Goal: Task Accomplishment & Management: Use online tool/utility

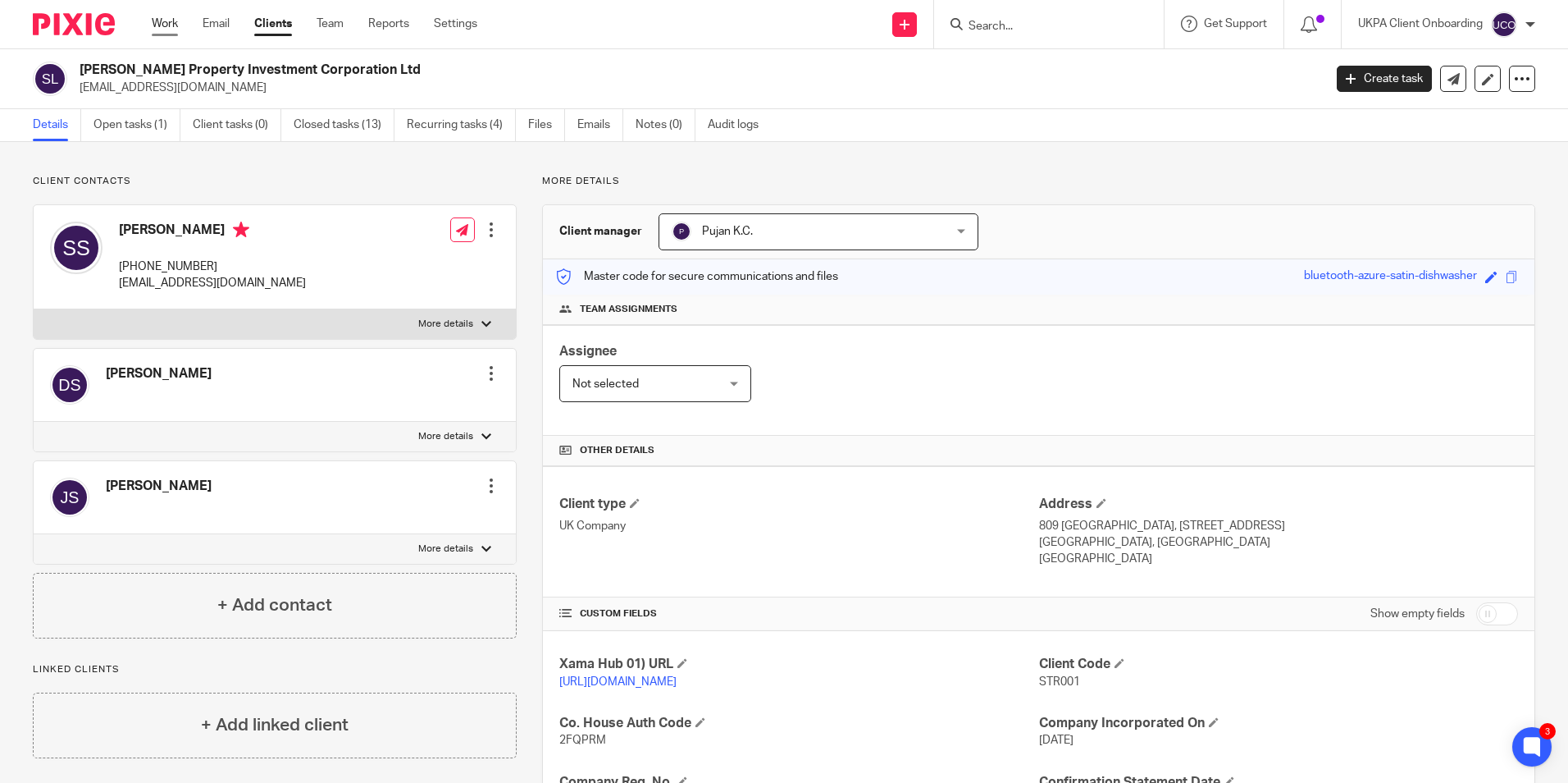
click at [168, 26] on link "Work" at bounding box center [164, 23] width 26 height 16
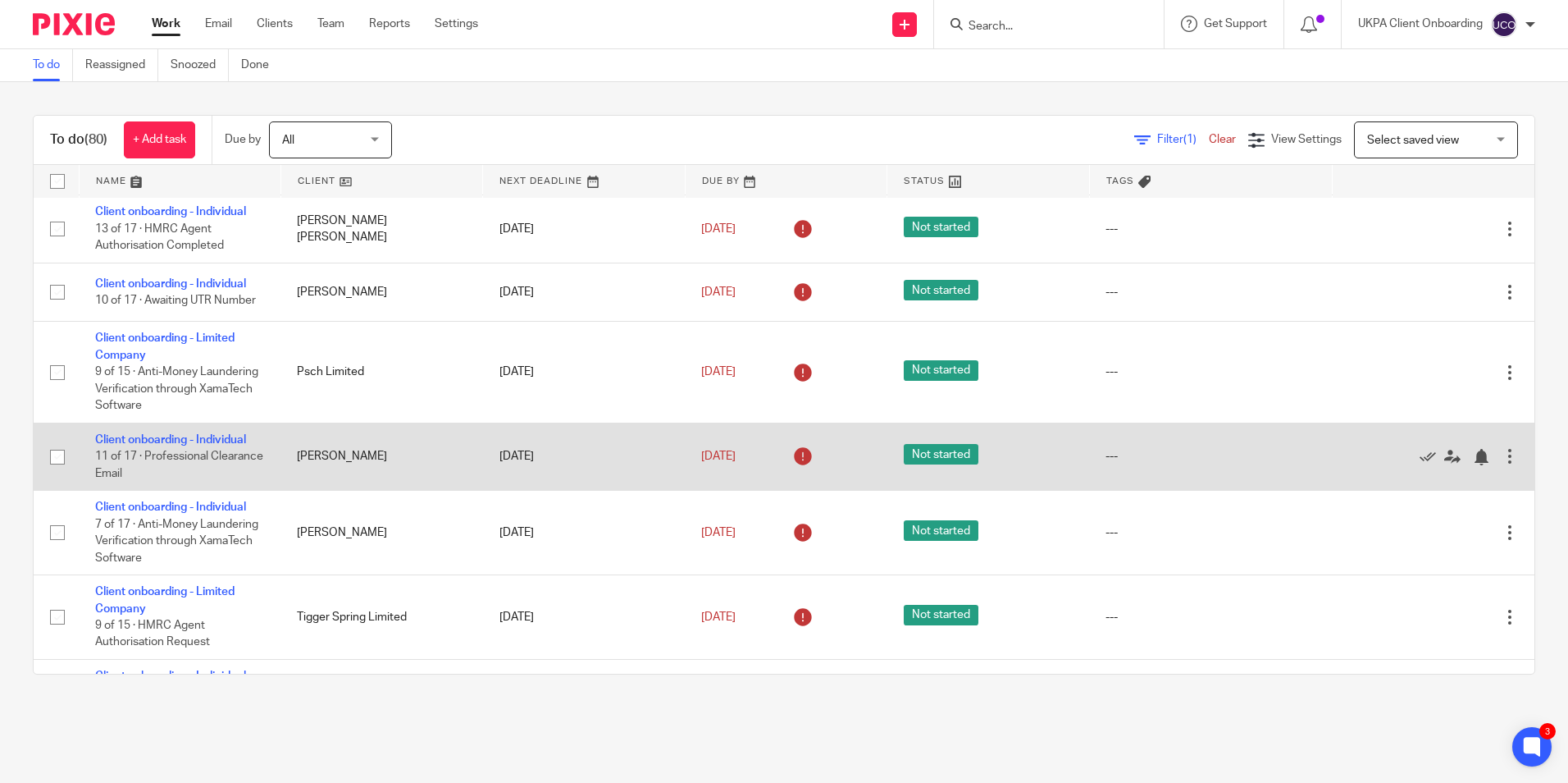
scroll to position [1231, 0]
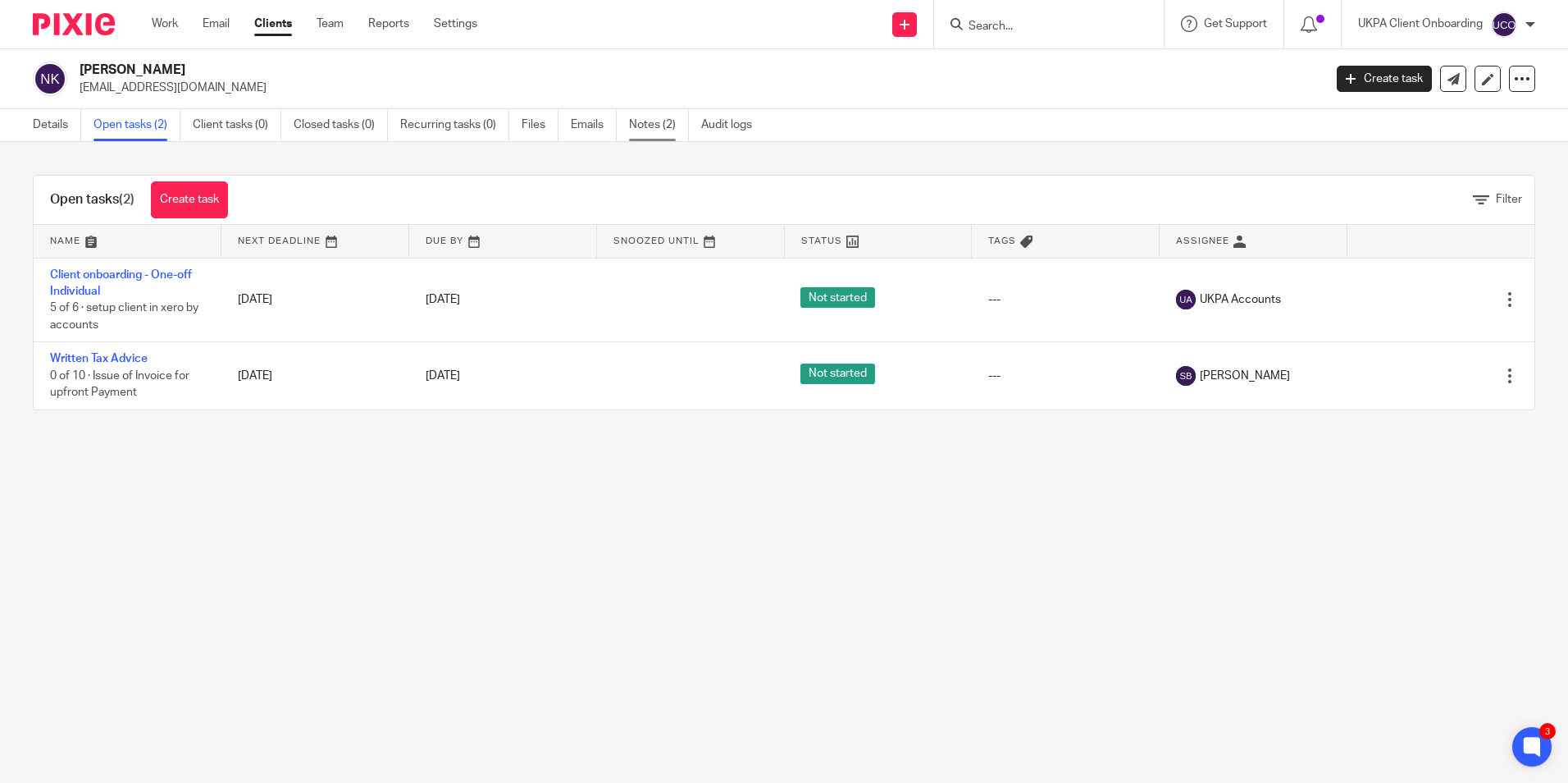
click at [654, 132] on link "Notes (2)" at bounding box center [659, 125] width 60 height 32
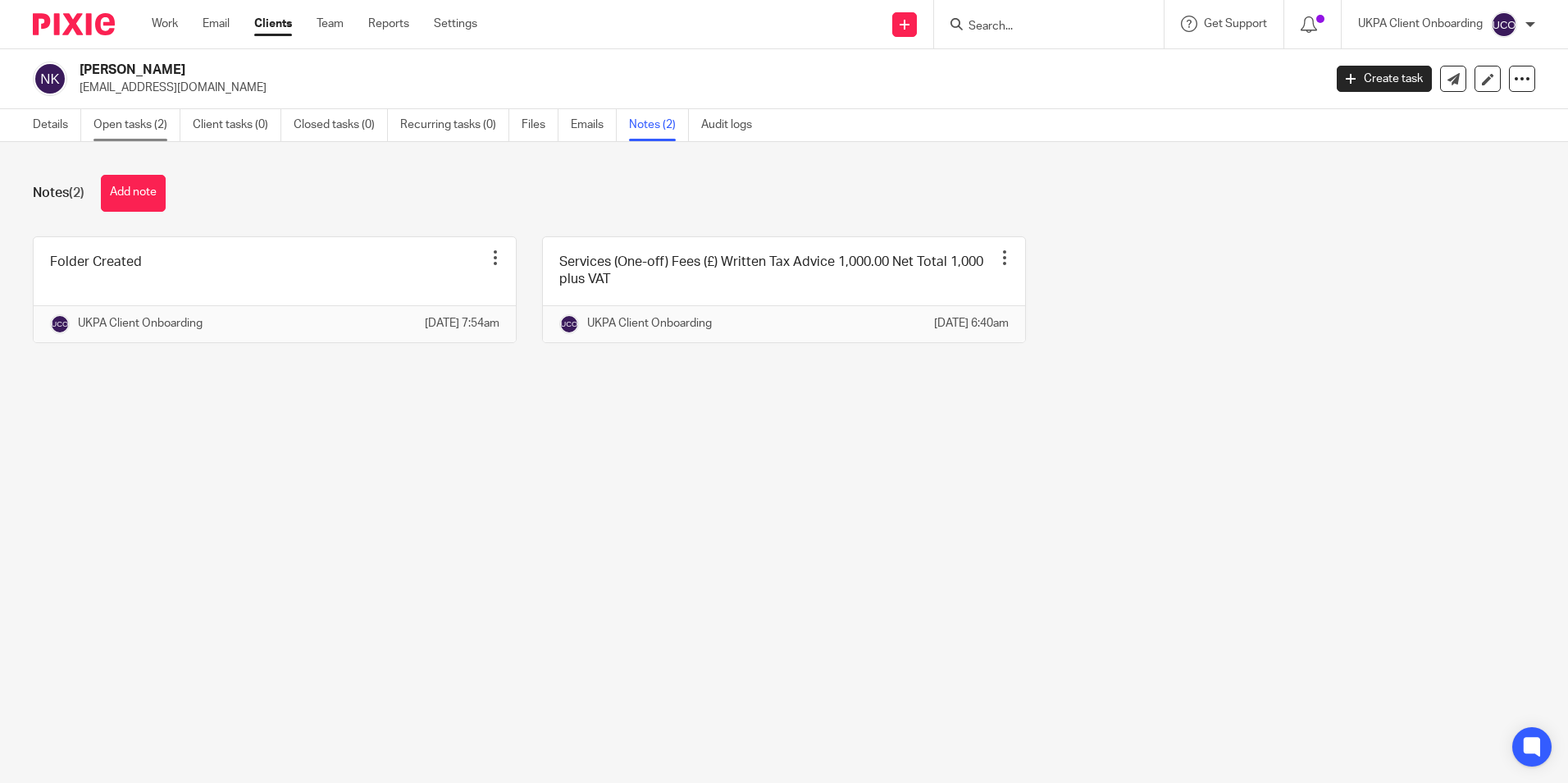
click at [165, 122] on link "Open tasks (2)" at bounding box center [137, 125] width 87 height 32
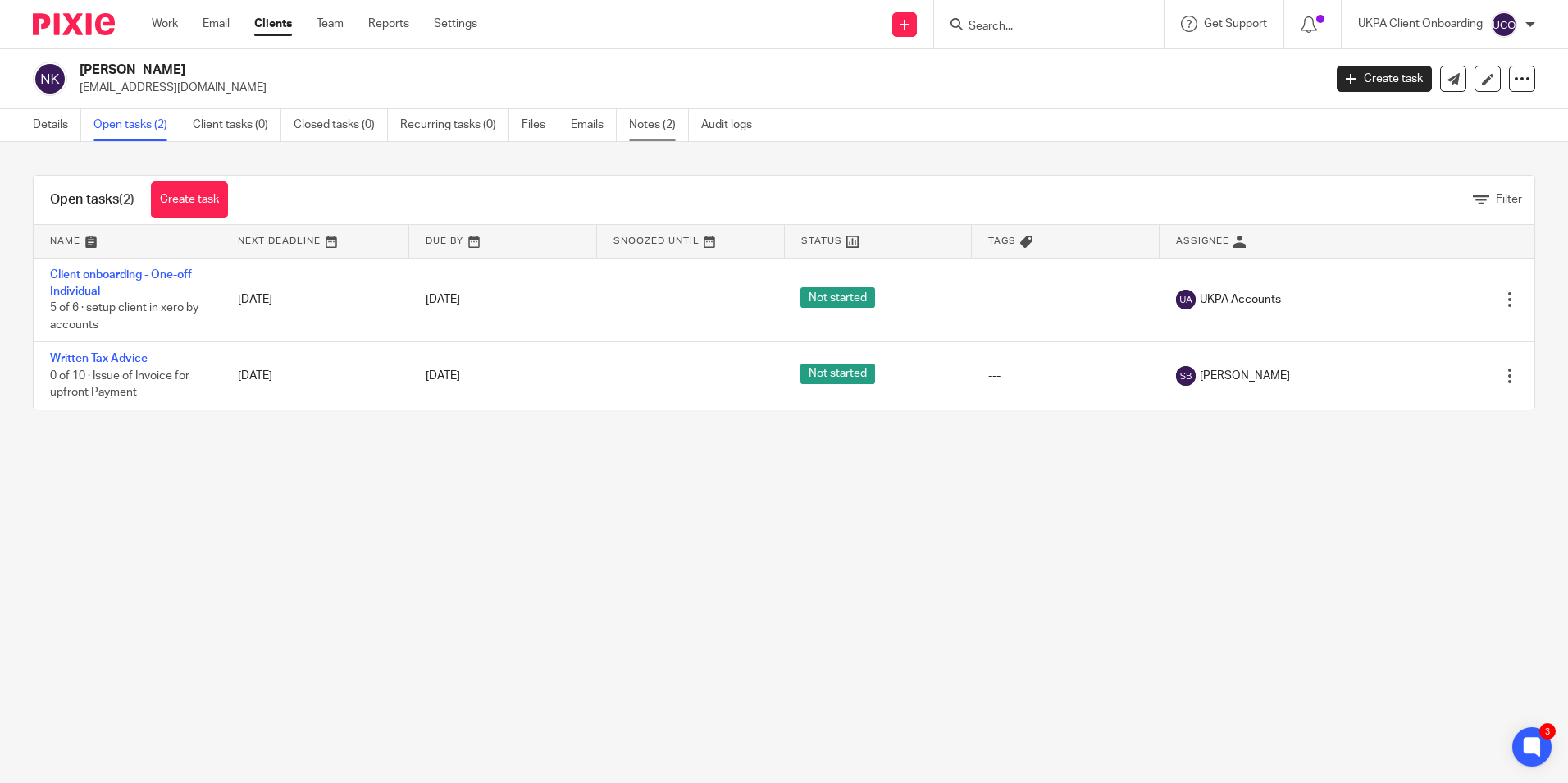
click at [644, 119] on link "Notes (2)" at bounding box center [659, 125] width 60 height 32
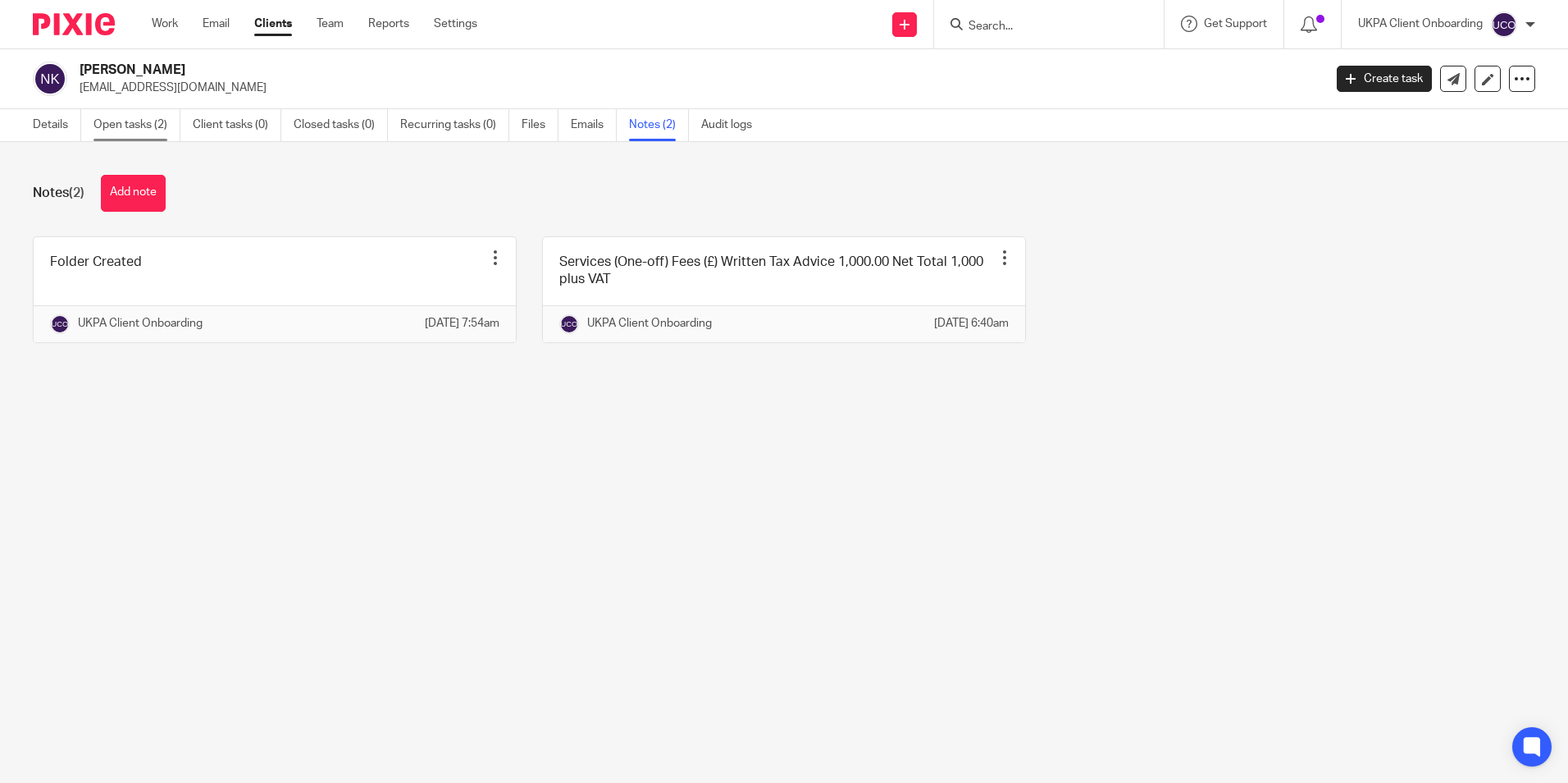
click at [103, 114] on link "Open tasks (2)" at bounding box center [137, 125] width 87 height 32
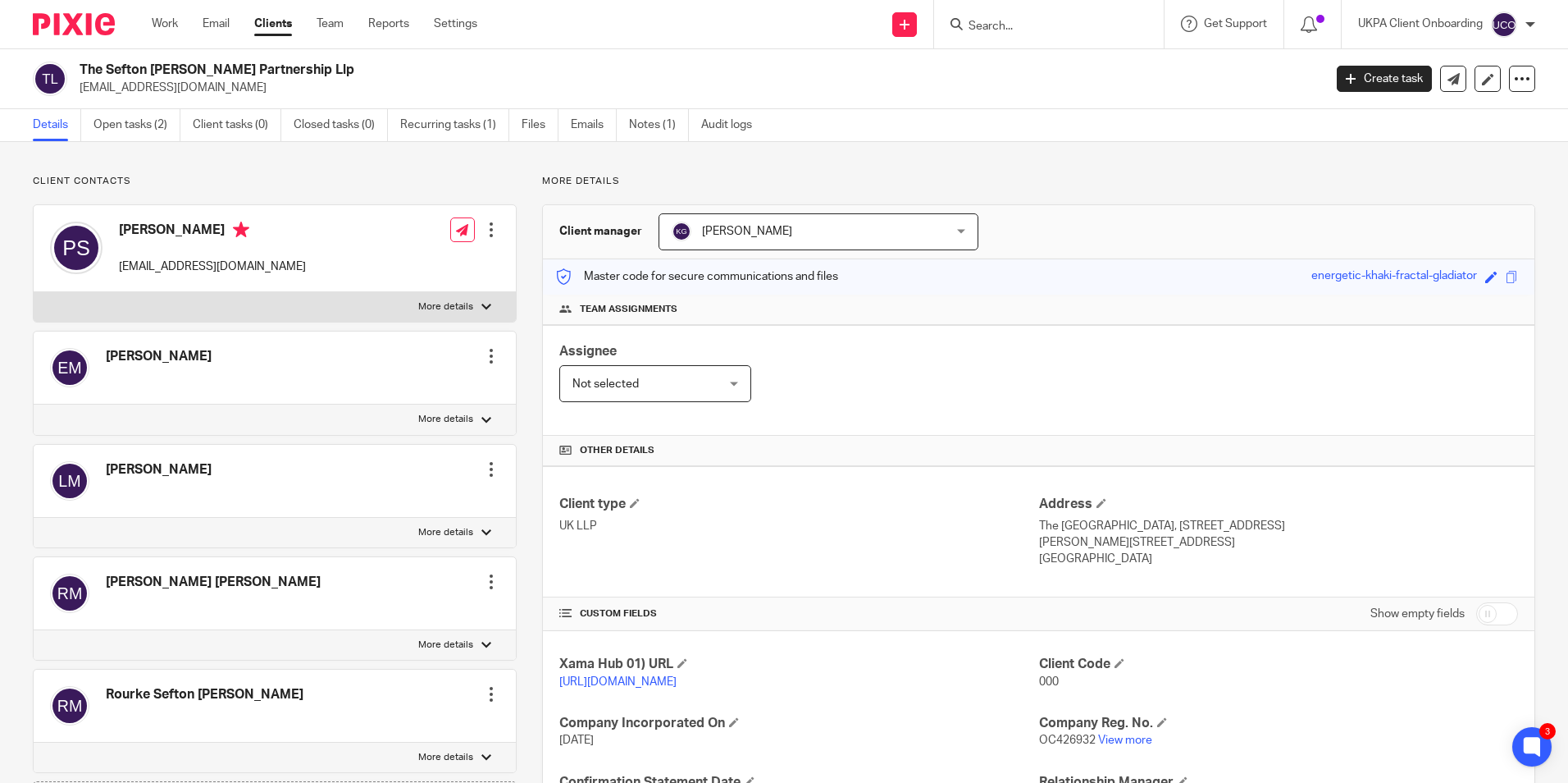
drag, startPoint x: 117, startPoint y: 228, endPoint x: 255, endPoint y: 241, distance: 138.6
click at [255, 241] on div "Philippa Jane Sefton philippa.sefton@hotmail.com" at bounding box center [177, 247] width 255 height 70
copy h4 "Philippa Jane Sefton"
